Goal: Information Seeking & Learning: Learn about a topic

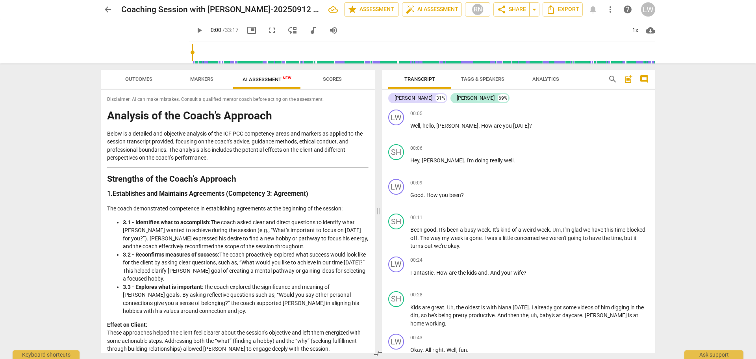
scroll to position [3824, 0]
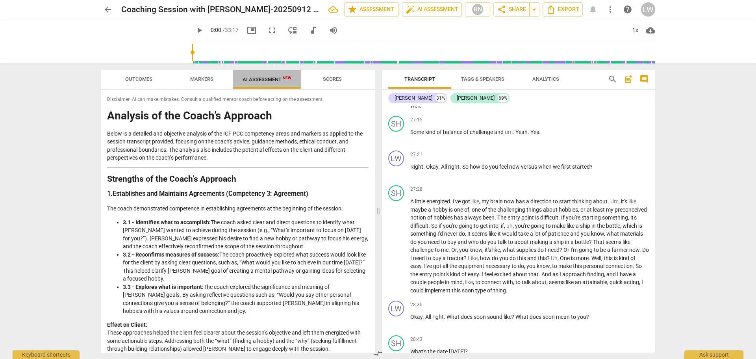
click at [268, 78] on span "AI Assessment New" at bounding box center [266, 79] width 49 height 6
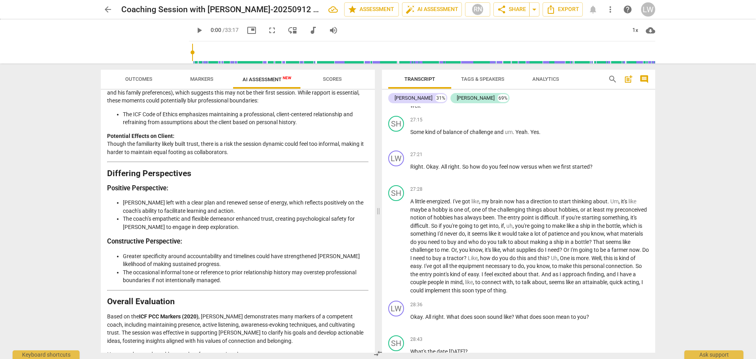
scroll to position [1181, 0]
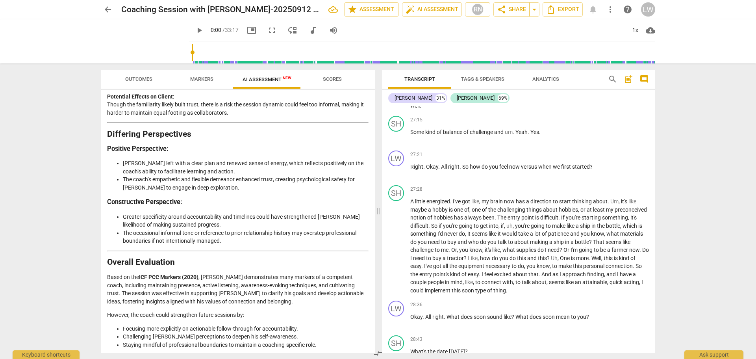
click at [107, 9] on span "arrow_back" at bounding box center [107, 9] width 9 height 9
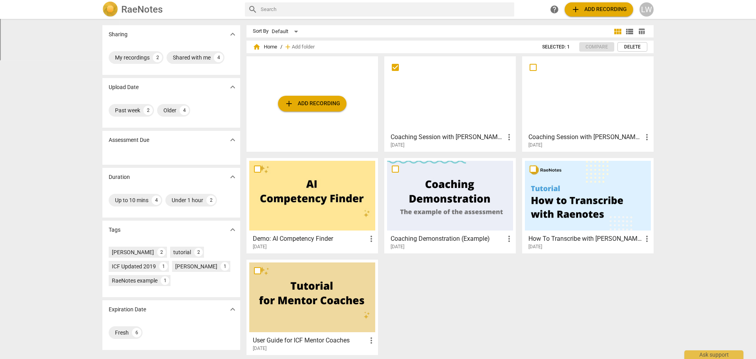
click at [590, 140] on h3 "Coaching Session with [PERSON_NAME]-20250908 1709-1" at bounding box center [585, 136] width 114 height 9
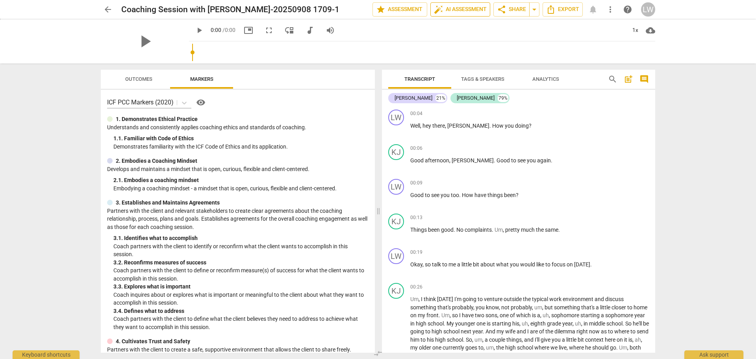
click at [455, 7] on span "auto_fix_high AI Assessment" at bounding box center [460, 9] width 53 height 9
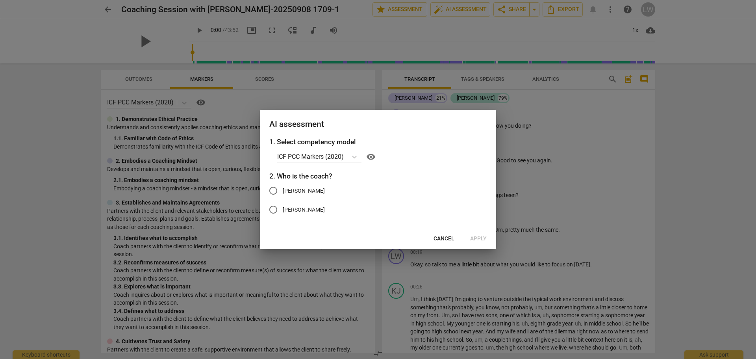
click at [315, 189] on span "[PERSON_NAME]" at bounding box center [304, 191] width 42 height 8
click at [283, 189] on input "[PERSON_NAME]" at bounding box center [273, 190] width 19 height 19
radio input "true"
click at [479, 235] on span "Apply" at bounding box center [478, 239] width 17 height 8
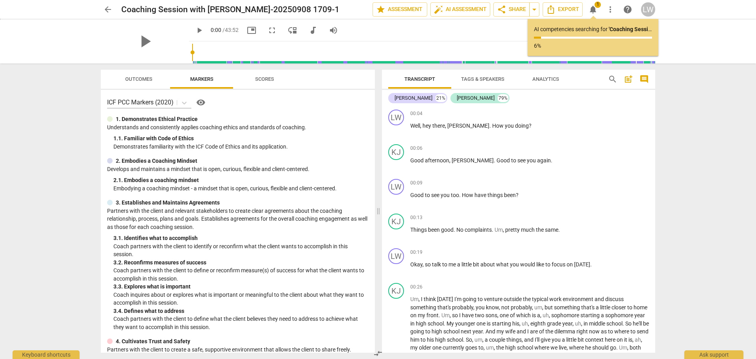
click at [108, 9] on span "arrow_back" at bounding box center [107, 9] width 9 height 9
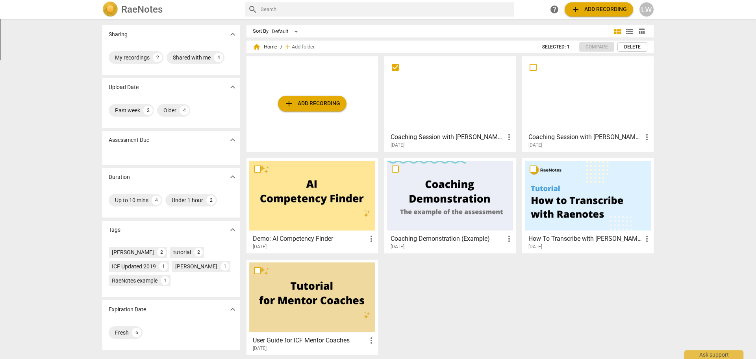
click at [468, 136] on h3 "Coaching Session with [PERSON_NAME]-20250912 1703-1" at bounding box center [447, 136] width 114 height 9
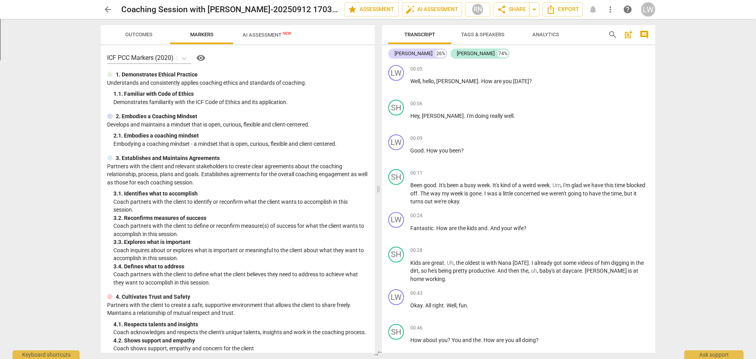
click at [255, 35] on span "AI Assessment New" at bounding box center [266, 35] width 49 height 6
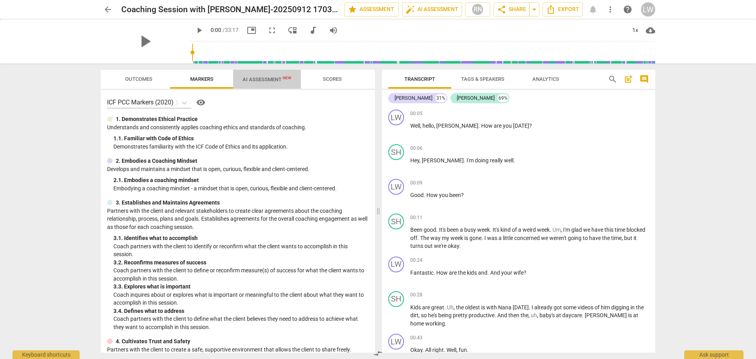
click at [279, 75] on span "AI Assessment New" at bounding box center [267, 79] width 68 height 12
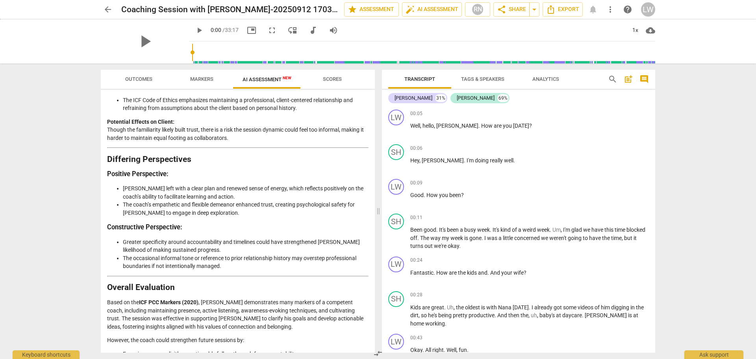
scroll to position [1181, 0]
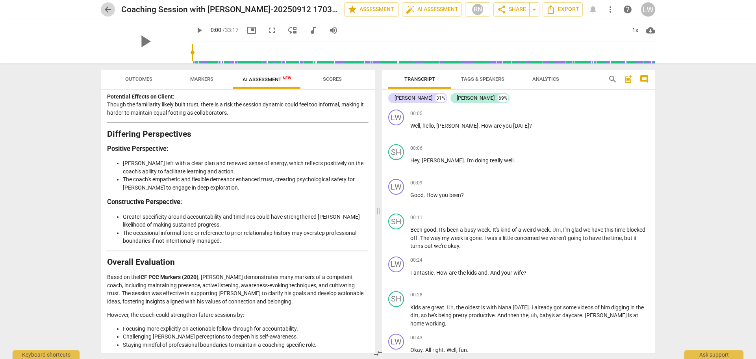
click at [109, 7] on span "arrow_back" at bounding box center [107, 9] width 9 height 9
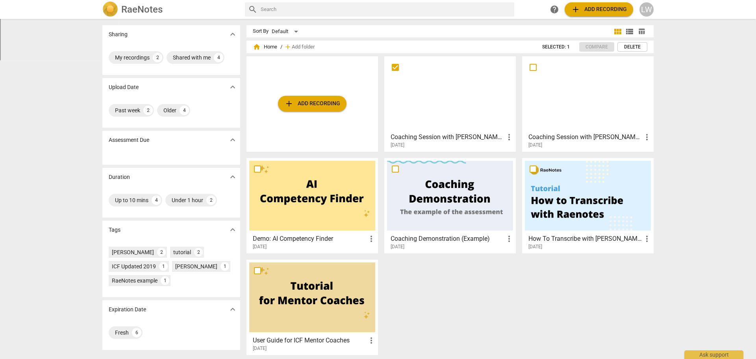
click at [574, 135] on h3 "Coaching Session with [PERSON_NAME]-20250908 1709-1" at bounding box center [585, 136] width 114 height 9
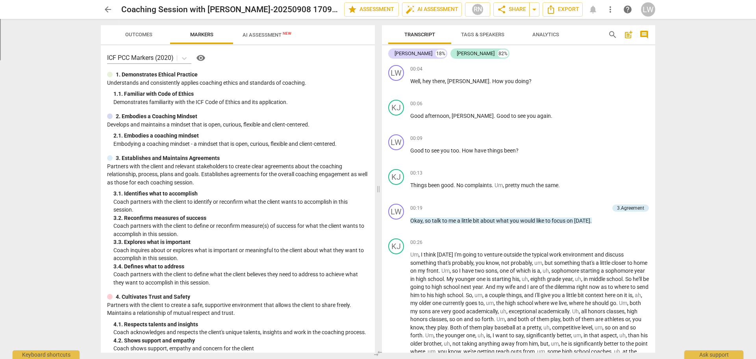
click at [272, 35] on span "AI Assessment New" at bounding box center [266, 35] width 49 height 6
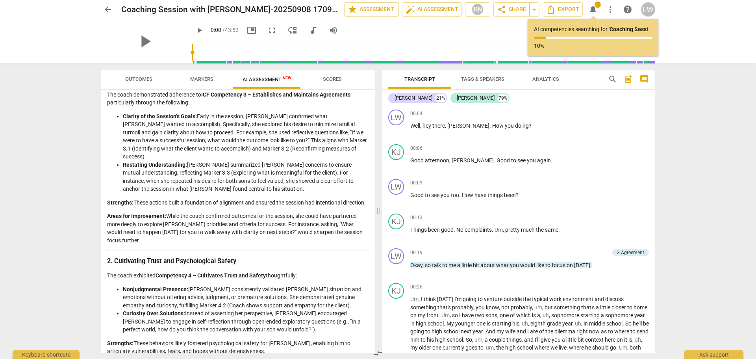
scroll to position [157, 0]
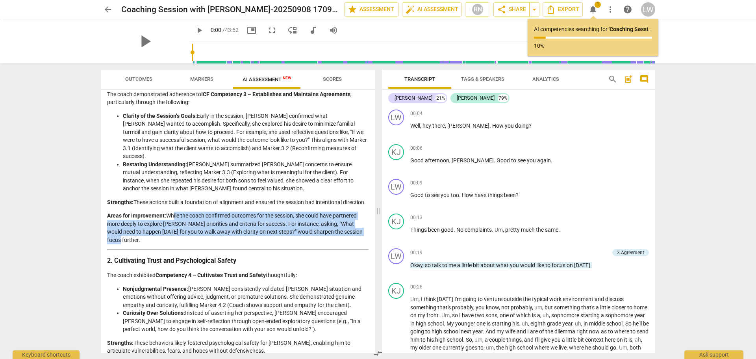
drag, startPoint x: 172, startPoint y: 214, endPoint x: 359, endPoint y: 232, distance: 187.8
click at [359, 232] on p "Areas for Improvement: While the coach confirmed outcomes for the session, she …" at bounding box center [237, 227] width 261 height 32
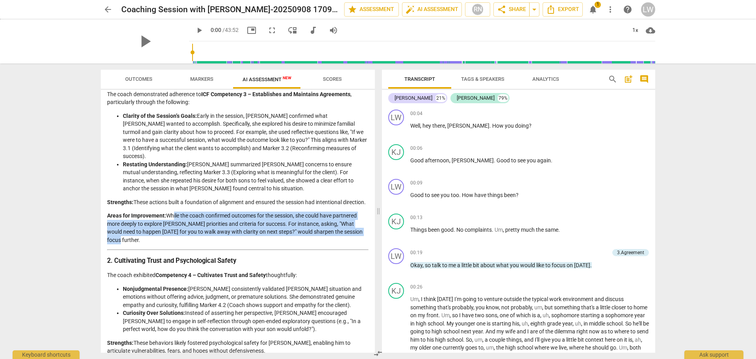
click at [240, 226] on p "Areas for Improvement: While the coach confirmed outcomes for the session, she …" at bounding box center [237, 227] width 261 height 32
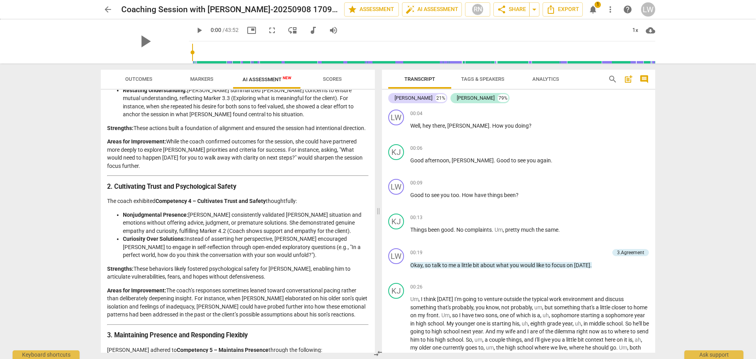
scroll to position [0, 0]
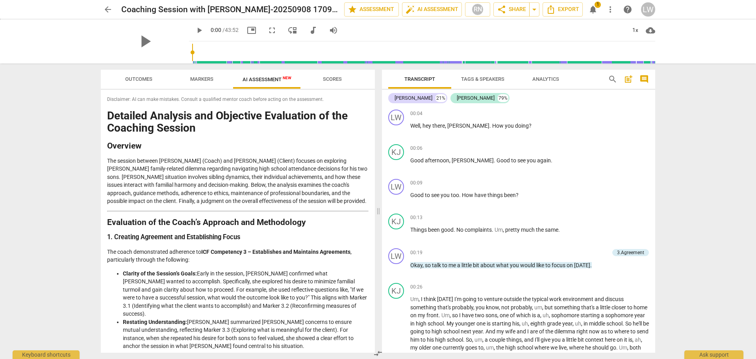
click at [329, 76] on span "Scores" at bounding box center [332, 79] width 19 height 6
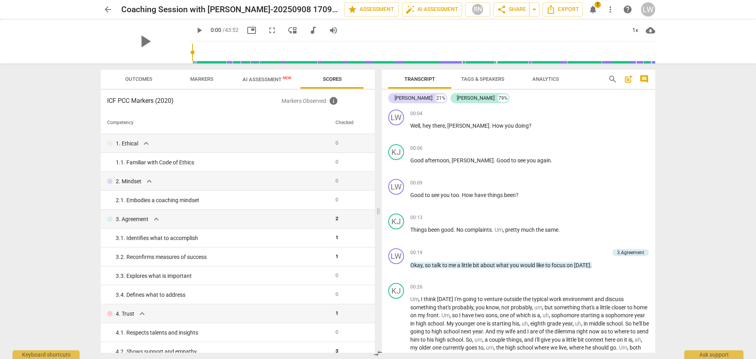
click at [107, 7] on span "arrow_back" at bounding box center [107, 9] width 9 height 9
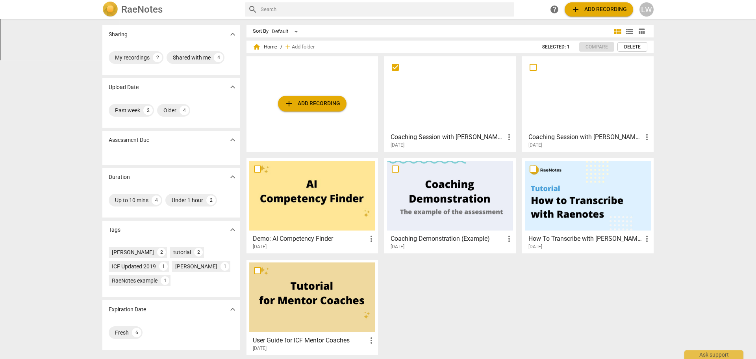
click at [461, 139] on h3 "Coaching Session with [PERSON_NAME]-20250912 1703-1" at bounding box center [447, 136] width 114 height 9
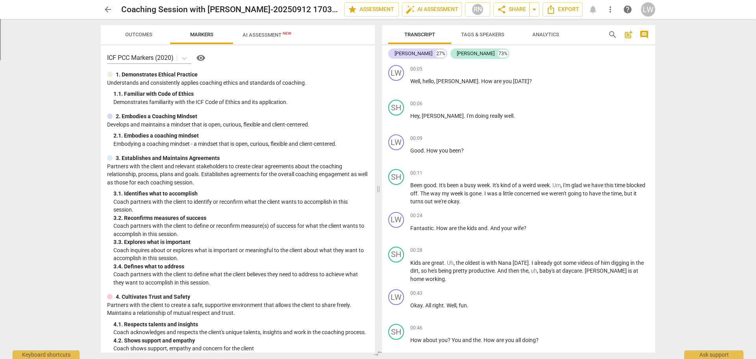
click at [275, 31] on span "AI Assessment New" at bounding box center [267, 35] width 68 height 12
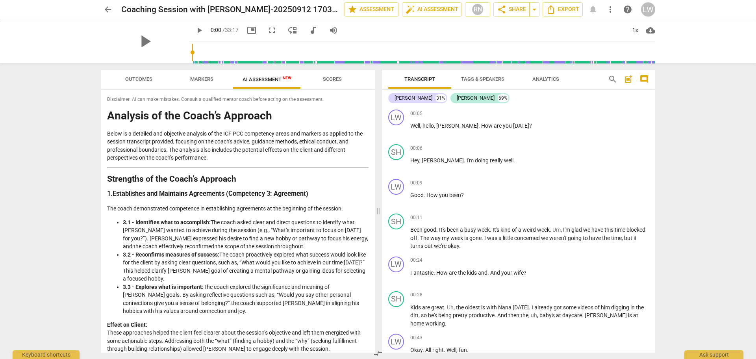
click at [328, 75] on span "Scores" at bounding box center [332, 79] width 38 height 11
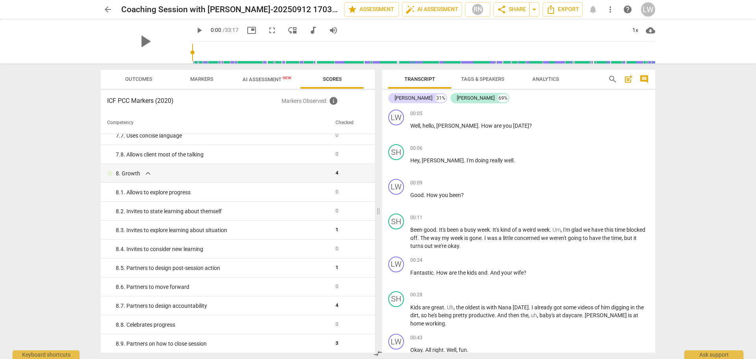
scroll to position [670, 0]
click at [270, 74] on span "AI Assessment New" at bounding box center [267, 79] width 68 height 12
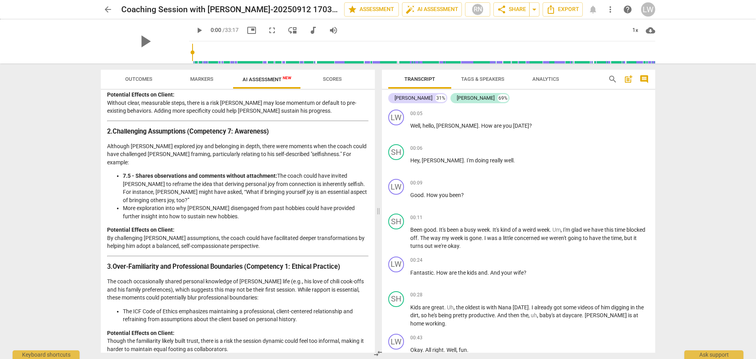
scroll to position [1181, 0]
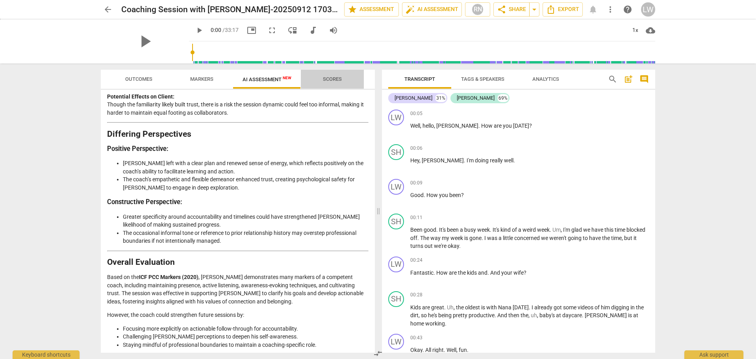
click at [329, 79] on span "Scores" at bounding box center [332, 79] width 19 height 6
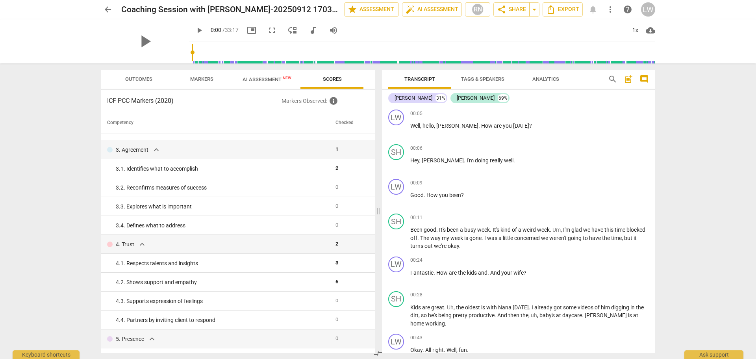
scroll to position [0, 0]
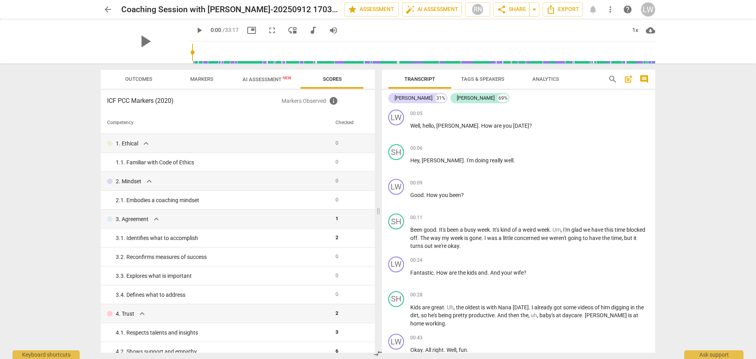
click at [261, 79] on span "AI Assessment New" at bounding box center [266, 79] width 49 height 6
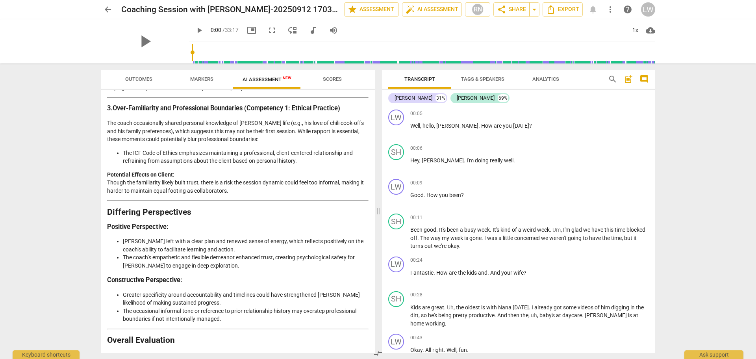
scroll to position [1181, 0]
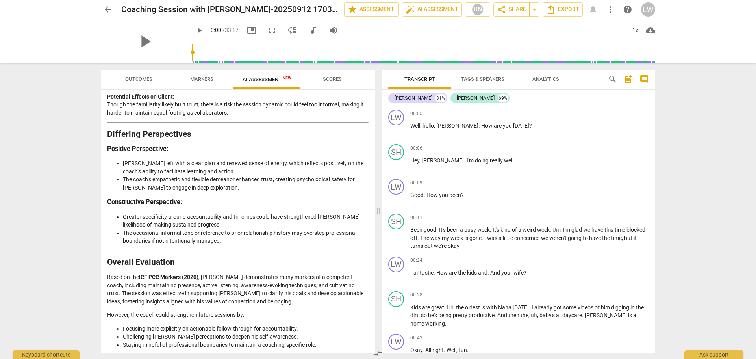
drag, startPoint x: 161, startPoint y: 335, endPoint x: 228, endPoint y: 340, distance: 67.1
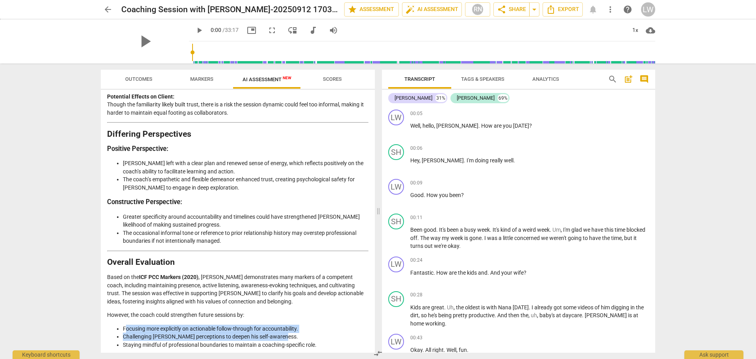
drag, startPoint x: 127, startPoint y: 286, endPoint x: 320, endPoint y: 298, distance: 194.0
click at [320, 324] on ul "Focusing more explicitly on actionable follow-through for accountability. Chall…" at bounding box center [237, 336] width 261 height 24
click at [108, 9] on span "arrow_back" at bounding box center [107, 9] width 9 height 9
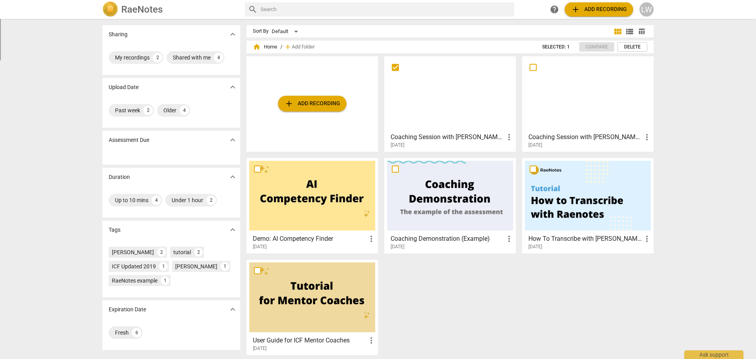
click at [556, 145] on div "[DATE]" at bounding box center [589, 145] width 123 height 7
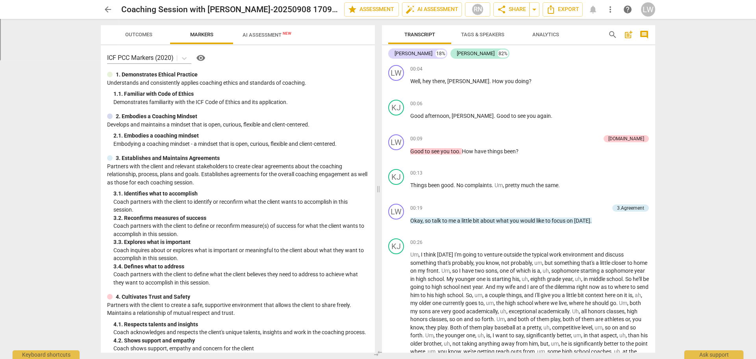
click at [264, 33] on span "AI Assessment New" at bounding box center [266, 35] width 49 height 6
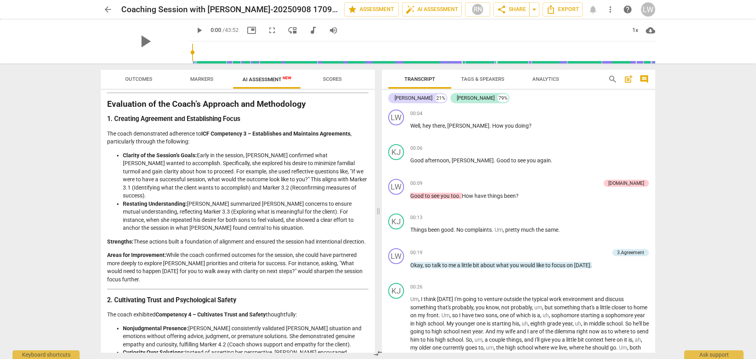
scroll to position [157, 0]
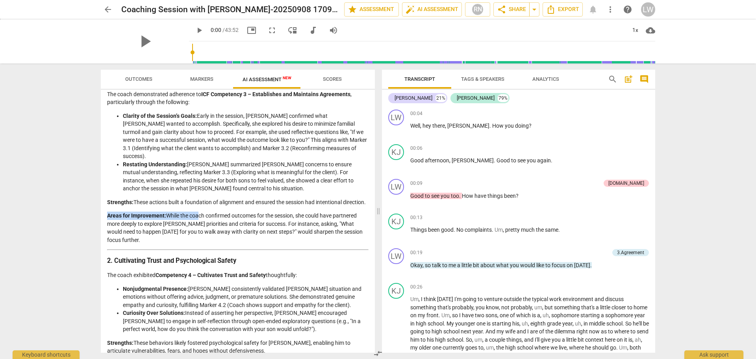
drag, startPoint x: 197, startPoint y: 216, endPoint x: 361, endPoint y: 236, distance: 165.3
click at [258, 229] on p "Areas for Improvement: While the coach confirmed outcomes for the session, she …" at bounding box center [237, 227] width 261 height 32
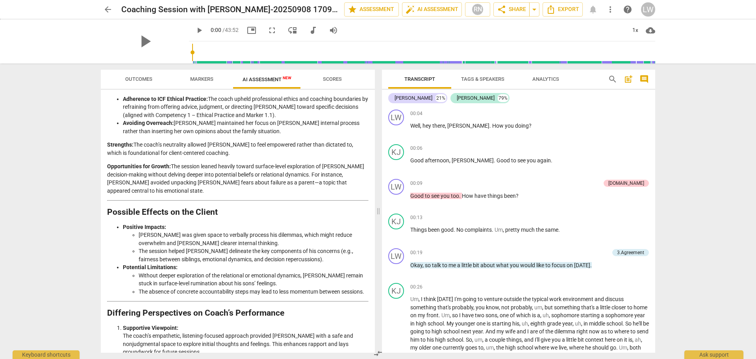
scroll to position [1215, 0]
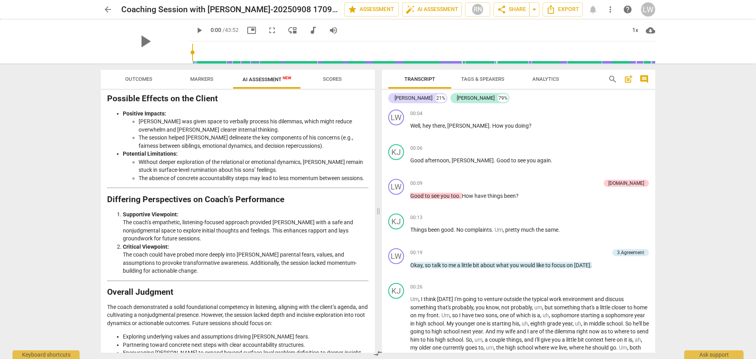
drag, startPoint x: 107, startPoint y: 339, endPoint x: 340, endPoint y: 340, distance: 233.0
click at [265, 348] on li "Encouraging [PERSON_NAME] to expand beyond surface-level problem definition to …" at bounding box center [246, 356] width 246 height 16
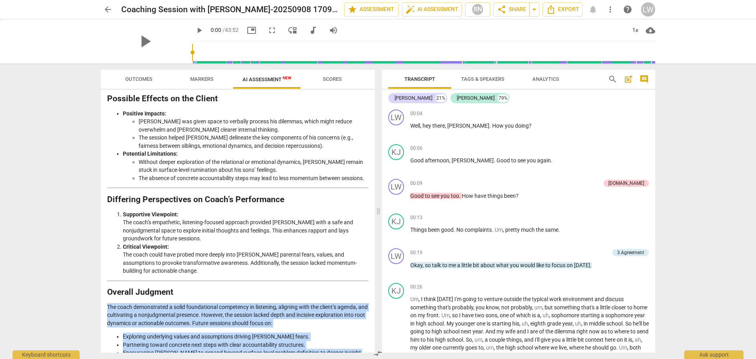
drag, startPoint x: 181, startPoint y: 319, endPoint x: 105, endPoint y: 263, distance: 94.3
click at [105, 263] on div "Disclaimer: AI can make mistakes. Consult a qualified mentor coach before actin…" at bounding box center [238, 221] width 274 height 262
click at [180, 303] on p "The coach demonstrated a solid foundational competency in listening, aligning w…" at bounding box center [237, 315] width 261 height 24
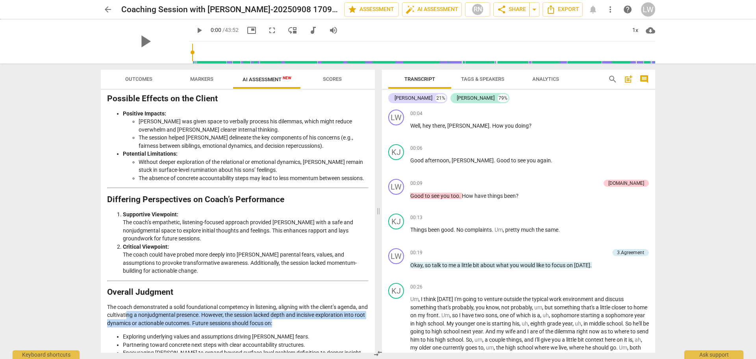
drag, startPoint x: 136, startPoint y: 276, endPoint x: 305, endPoint y: 286, distance: 169.5
click at [305, 303] on p "The coach demonstrated a solid foundational competency in listening, aligning w…" at bounding box center [237, 315] width 261 height 24
click at [303, 303] on p "The coach demonstrated a solid foundational competency in listening, aligning w…" at bounding box center [237, 315] width 261 height 24
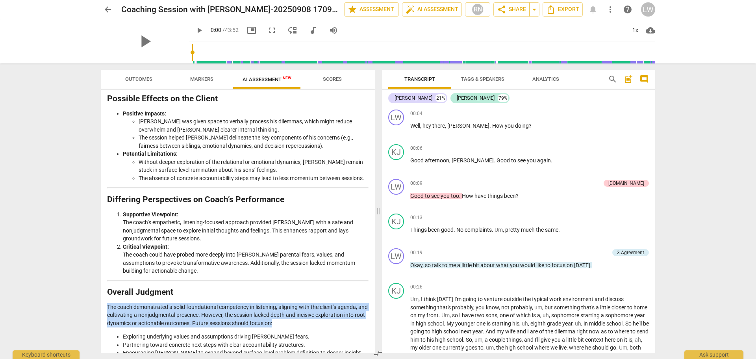
drag, startPoint x: 299, startPoint y: 283, endPoint x: 105, endPoint y: 267, distance: 195.0
click at [105, 267] on div "Disclaimer: AI can make mistakes. Consult a qualified mentor coach before actin…" at bounding box center [238, 221] width 274 height 262
click at [230, 303] on p "The coach demonstrated a solid foundational competency in listening, aligning w…" at bounding box center [237, 315] width 261 height 24
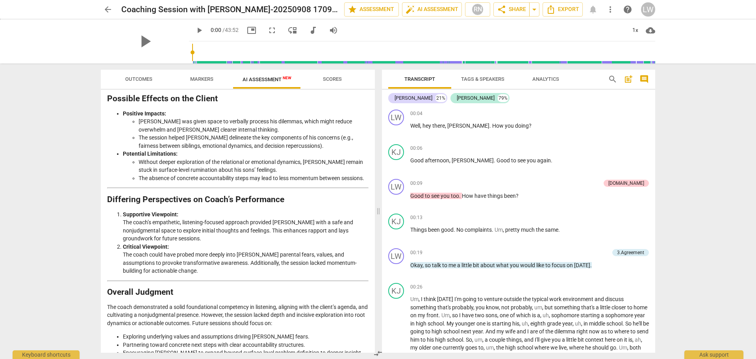
click at [307, 303] on p "The coach demonstrated a solid foundational competency in listening, aligning w…" at bounding box center [237, 315] width 261 height 24
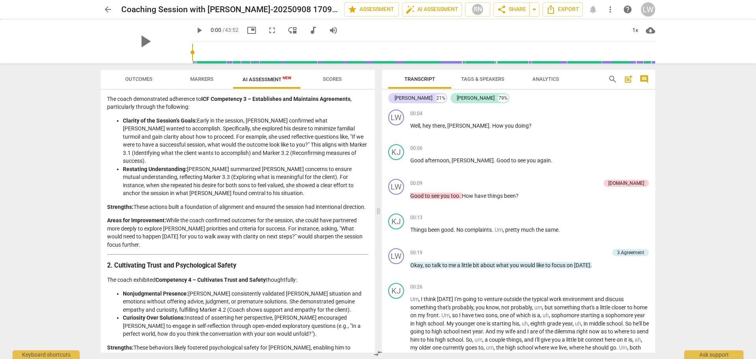
scroll to position [0, 0]
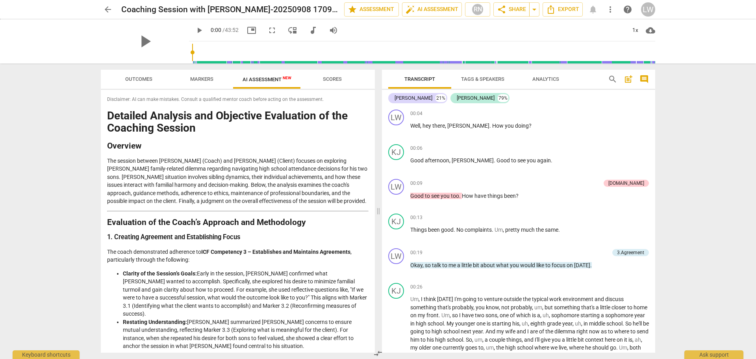
click at [335, 73] on button "Scores" at bounding box center [332, 79] width 63 height 19
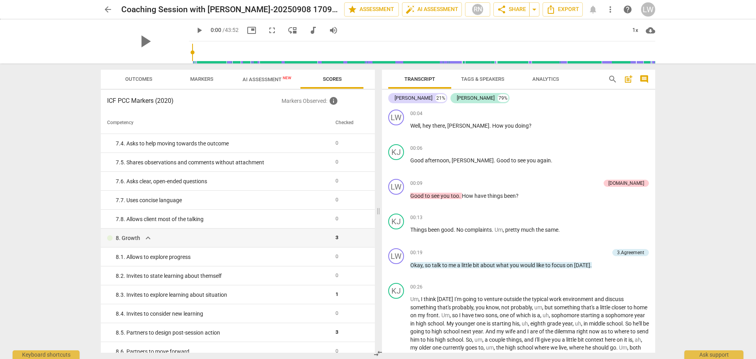
scroll to position [670, 0]
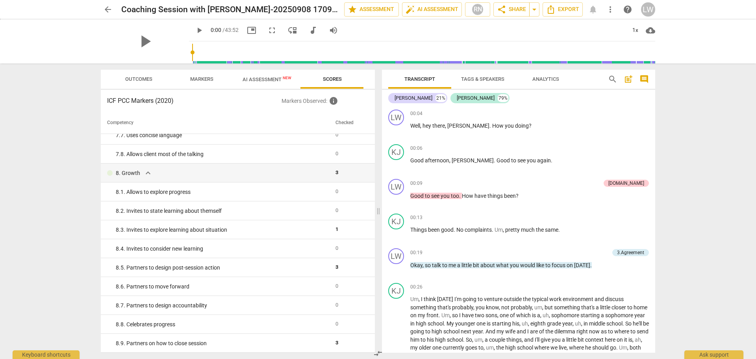
click at [109, 8] on span "arrow_back" at bounding box center [107, 9] width 9 height 9
